Goal: Task Accomplishment & Management: Manage account settings

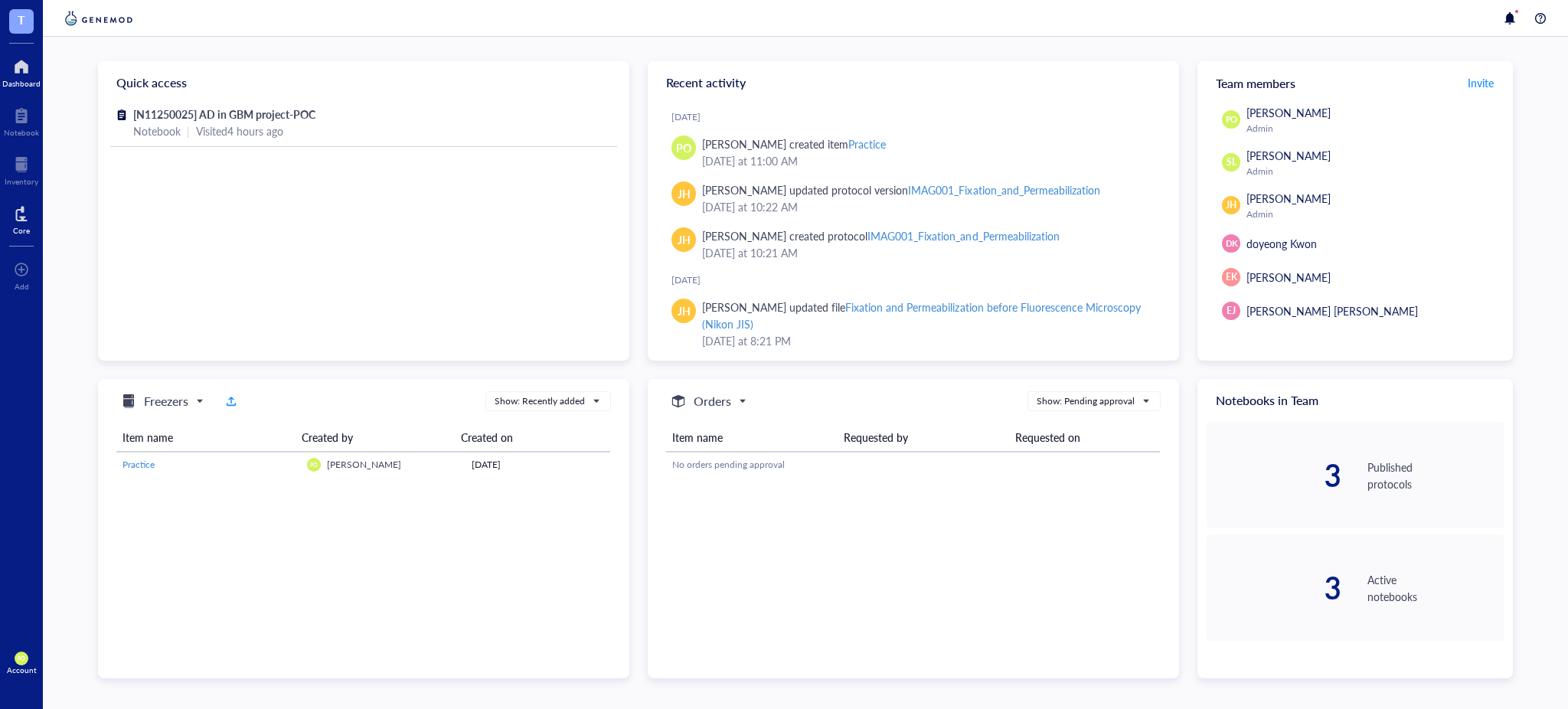
click at [22, 215] on div at bounding box center [22, 214] width 17 height 25
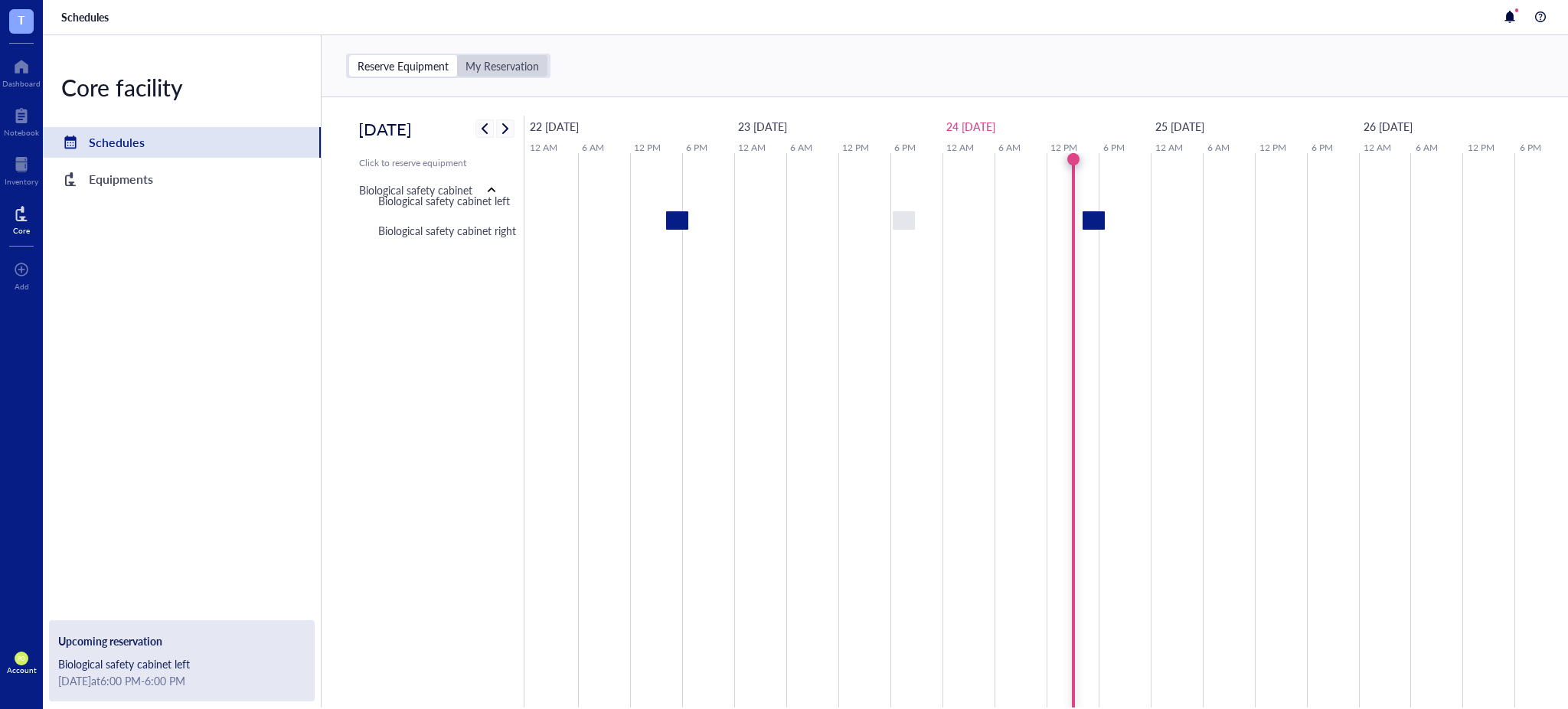
click at [511, 69] on div "My Reservation" at bounding box center [501, 65] width 73 height 14
click at [457, 55] on input "My Reservation" at bounding box center [457, 55] width 0 height 0
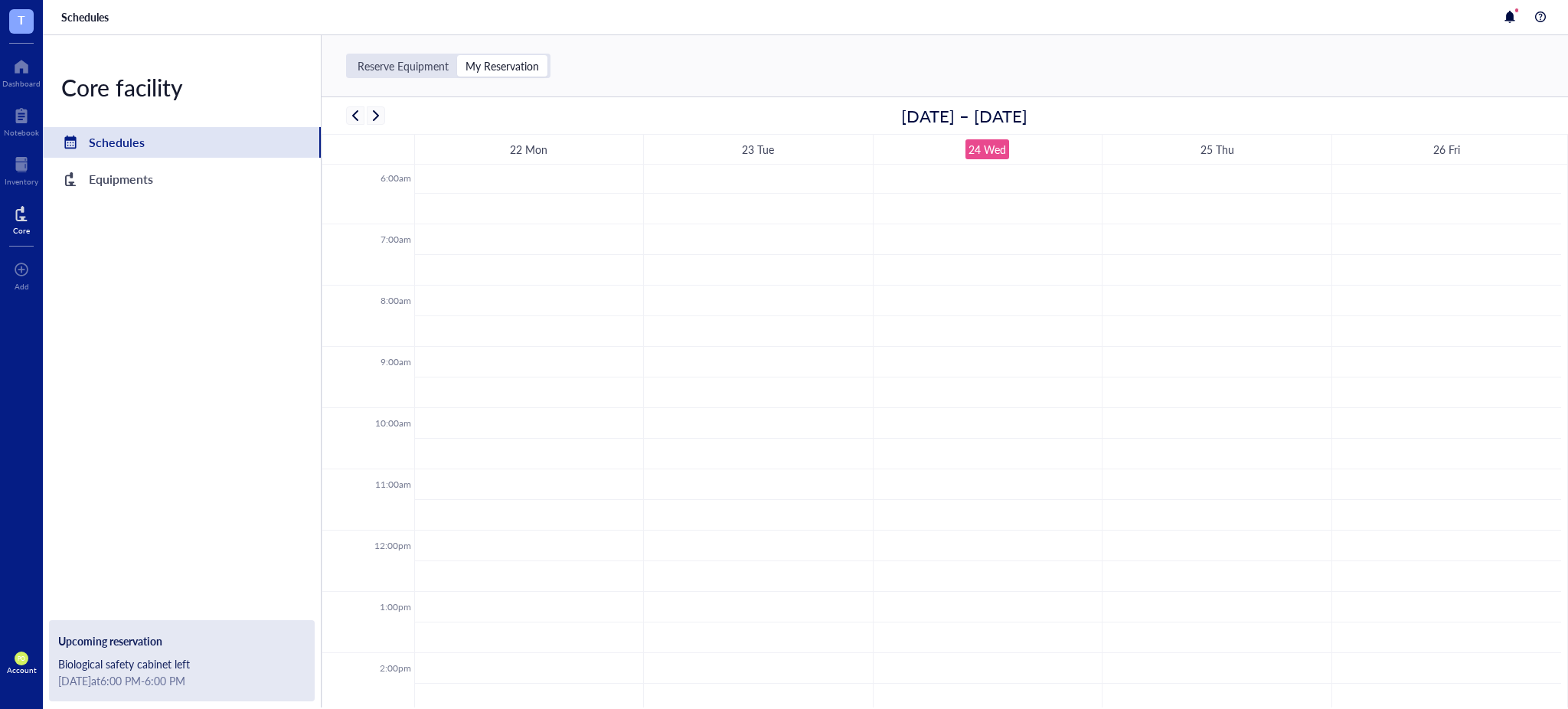
scroll to position [709, 0]
